Goal: Information Seeking & Learning: Learn about a topic

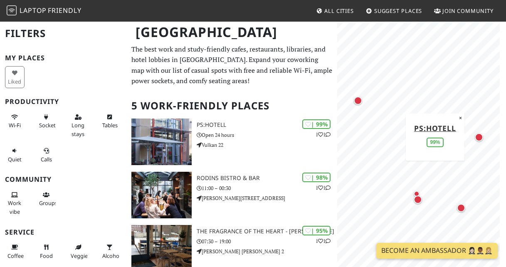
click at [480, 141] on div "Map marker" at bounding box center [479, 137] width 8 height 8
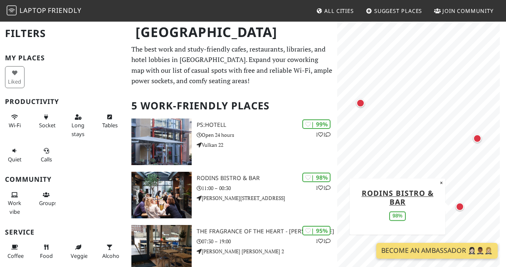
click at [462, 208] on div "Map marker" at bounding box center [460, 207] width 8 height 8
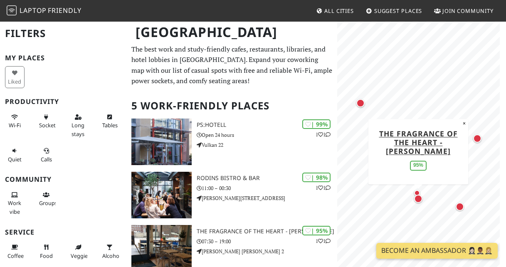
click at [418, 201] on div "Map marker" at bounding box center [418, 199] width 8 height 8
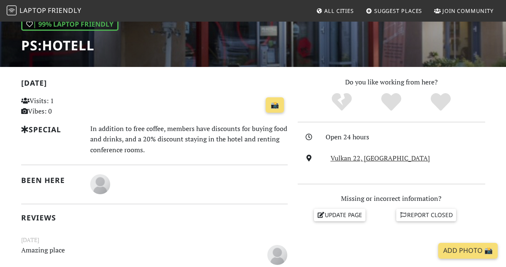
scroll to position [129, 0]
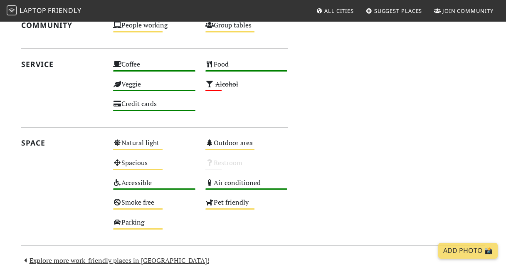
scroll to position [575, 0]
